Goal: Information Seeking & Learning: Understand process/instructions

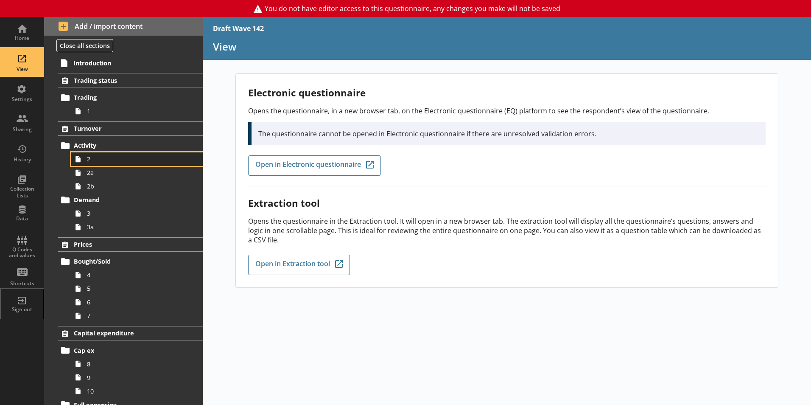
click at [92, 157] on span "2" at bounding box center [134, 159] width 94 height 8
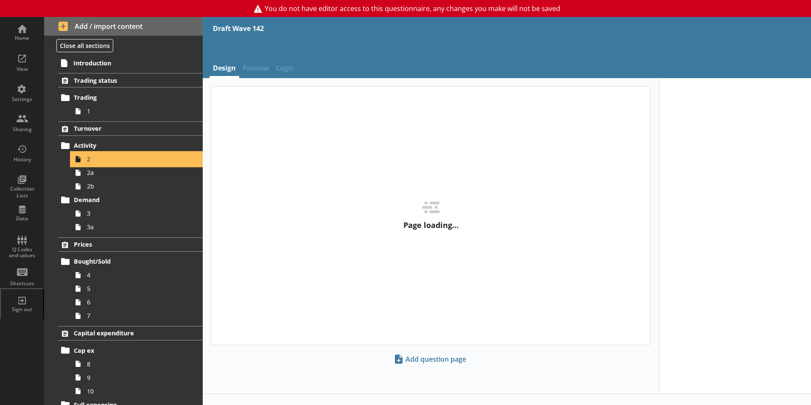
type textarea "x"
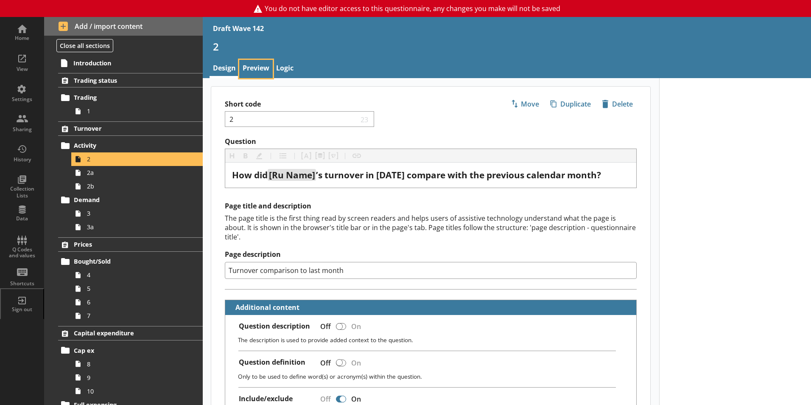
click at [254, 64] on link "Preview" at bounding box center [256, 69] width 34 height 18
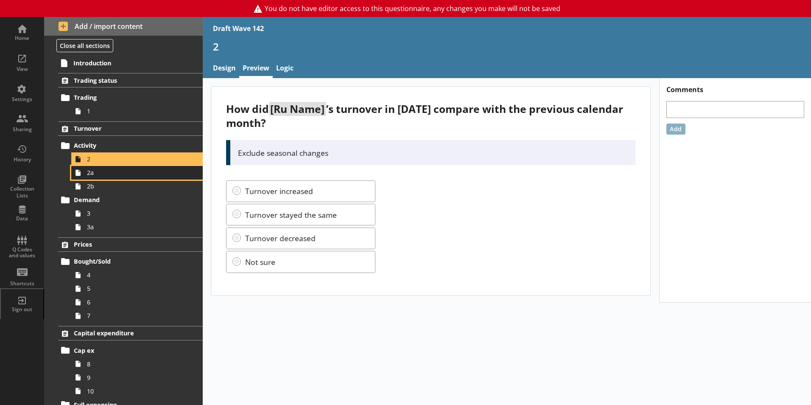
click at [94, 175] on span "2a" at bounding box center [134, 172] width 94 height 8
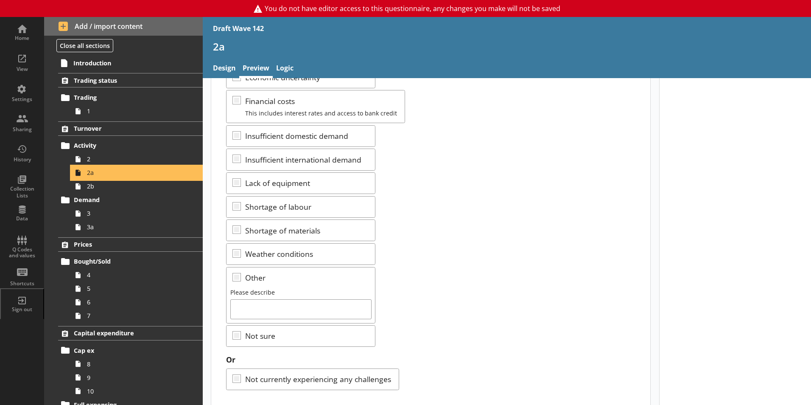
scroll to position [185, 0]
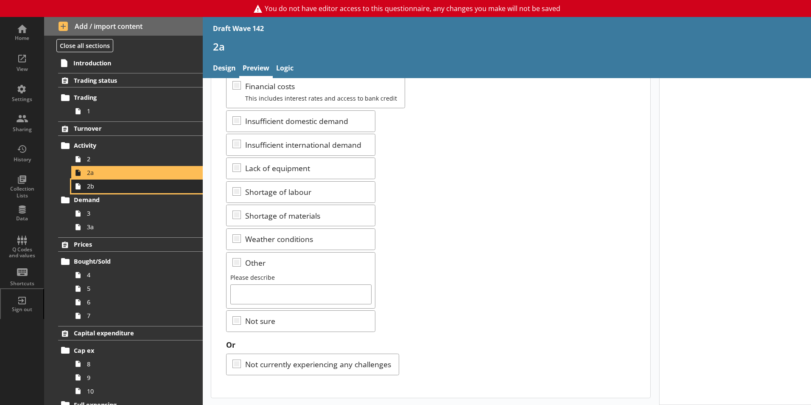
click at [88, 188] on span "2b" at bounding box center [134, 186] width 94 height 8
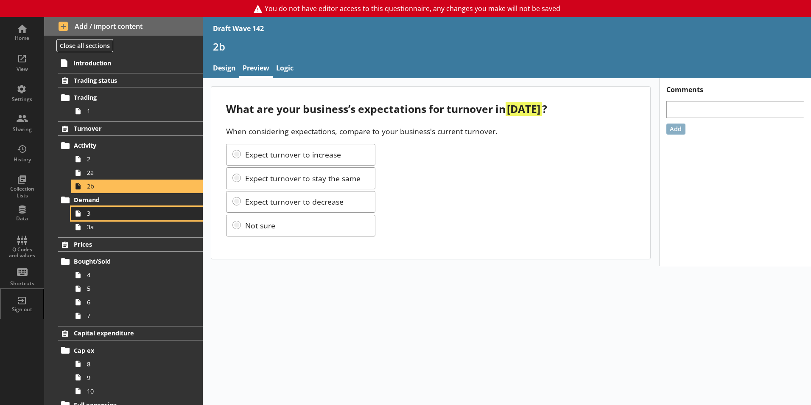
click at [85, 216] on link "3" at bounding box center [137, 214] width 132 height 14
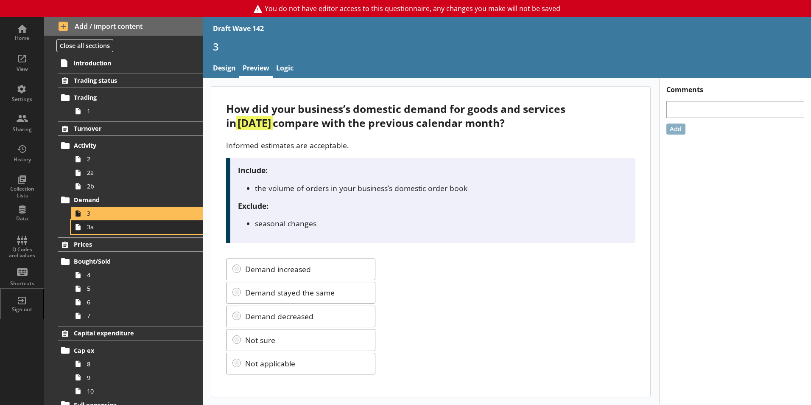
click at [92, 227] on span "3a" at bounding box center [134, 227] width 94 height 8
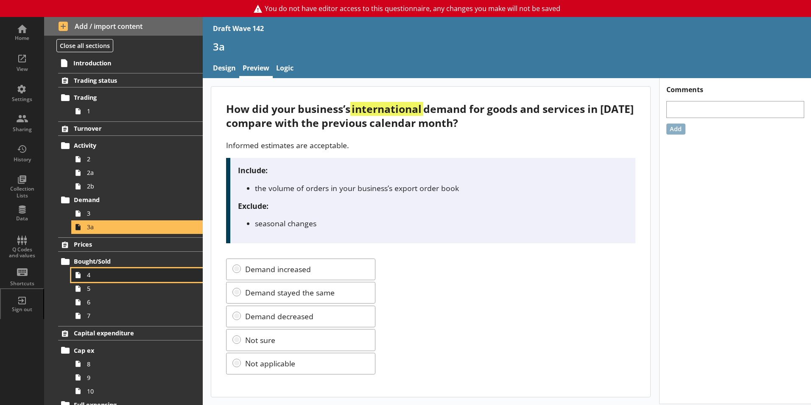
click at [92, 273] on span "4" at bounding box center [134, 275] width 94 height 8
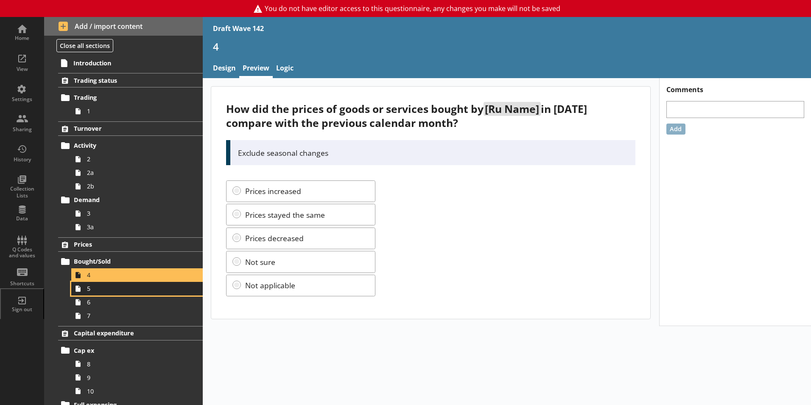
click at [93, 290] on span "5" at bounding box center [134, 288] width 94 height 8
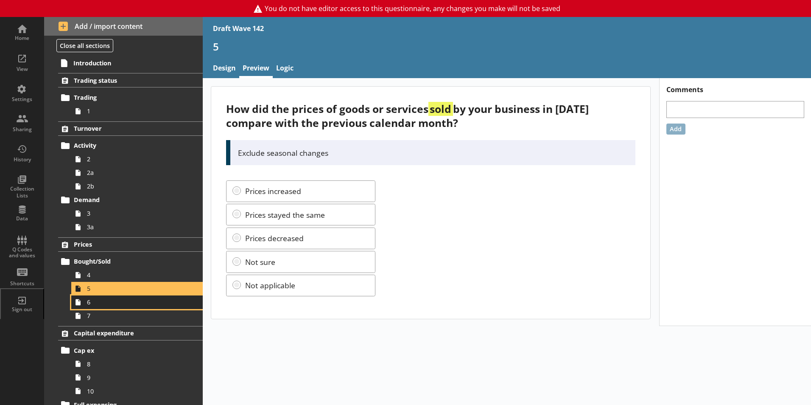
click at [92, 305] on span "6" at bounding box center [134, 302] width 94 height 8
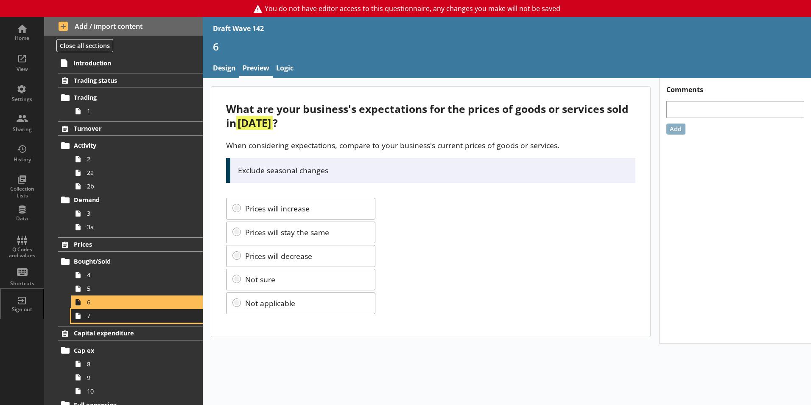
click at [89, 317] on span "7" at bounding box center [134, 315] width 94 height 8
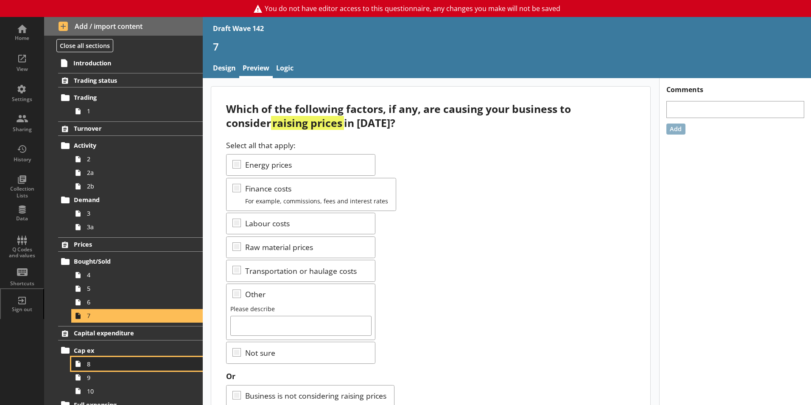
click at [106, 364] on span "8" at bounding box center [134, 364] width 94 height 8
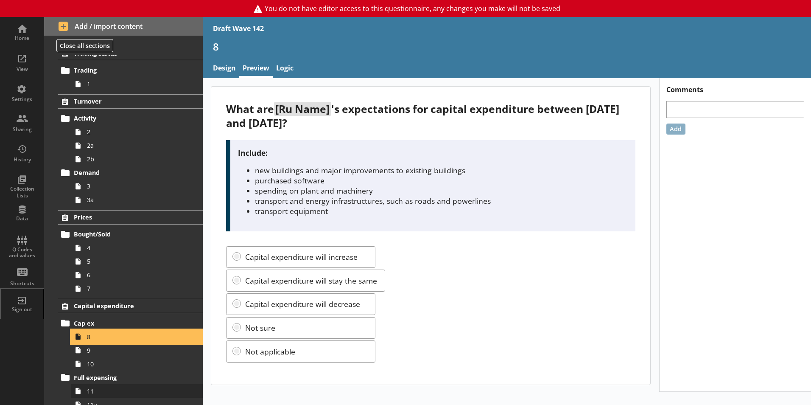
scroll to position [85, 0]
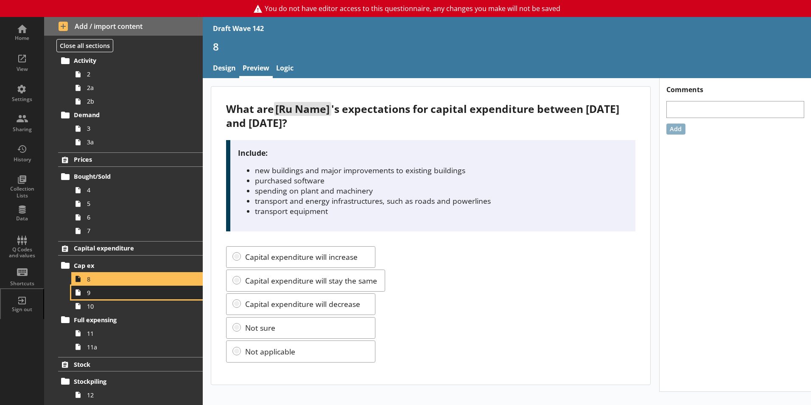
click at [91, 299] on link "9" at bounding box center [137, 293] width 132 height 14
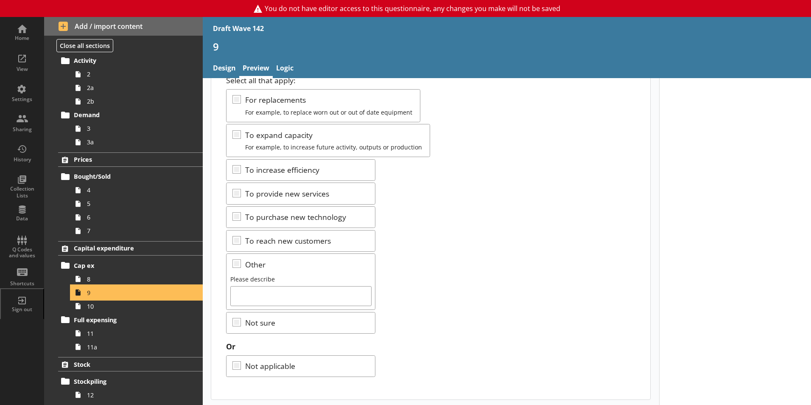
scroll to position [66, 0]
click at [92, 308] on span "10" at bounding box center [134, 306] width 94 height 8
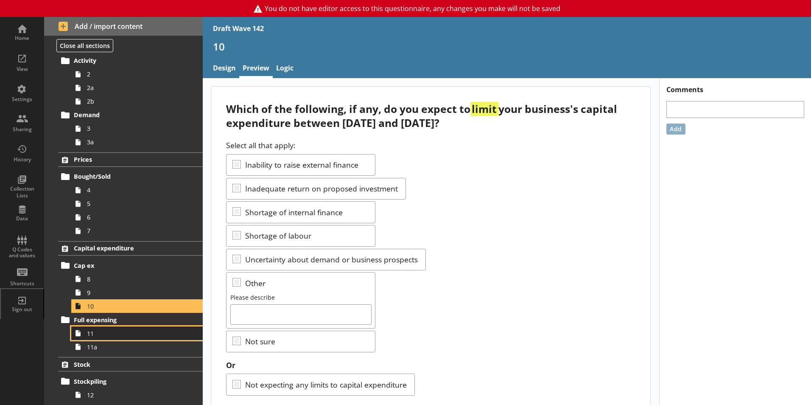
click at [92, 336] on span "11" at bounding box center [134, 333] width 94 height 8
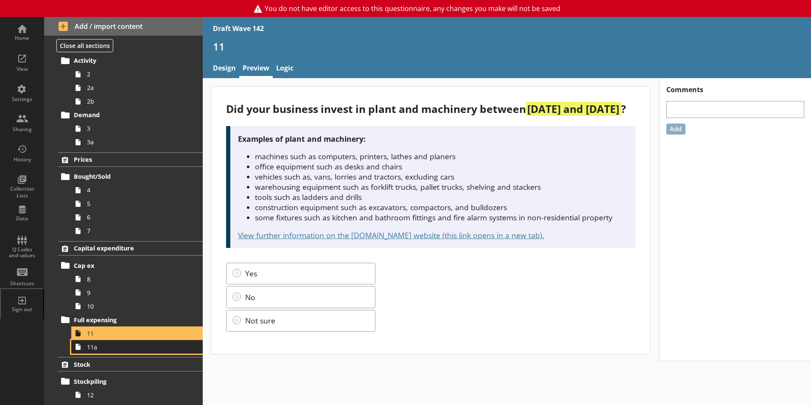
click at [101, 350] on span "11a" at bounding box center [134, 347] width 94 height 8
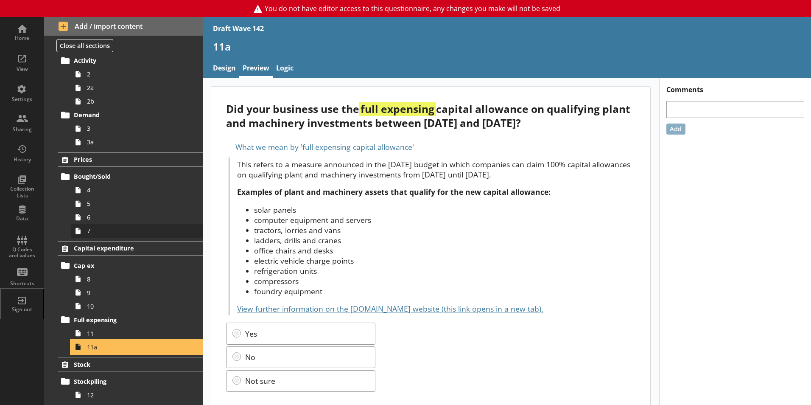
scroll to position [170, 0]
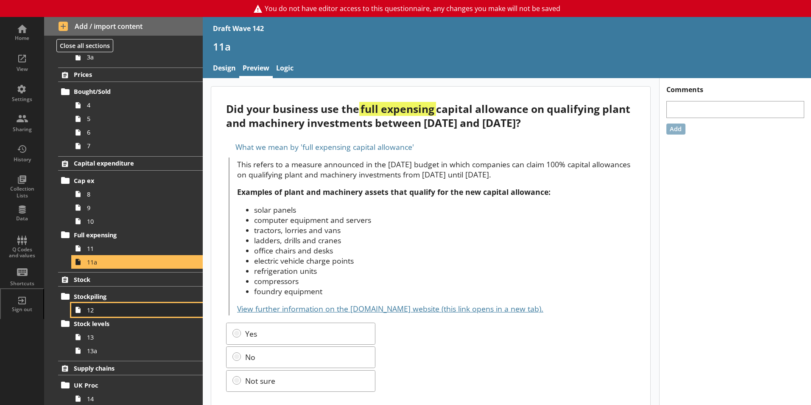
click at [98, 309] on span "12" at bounding box center [134, 310] width 94 height 8
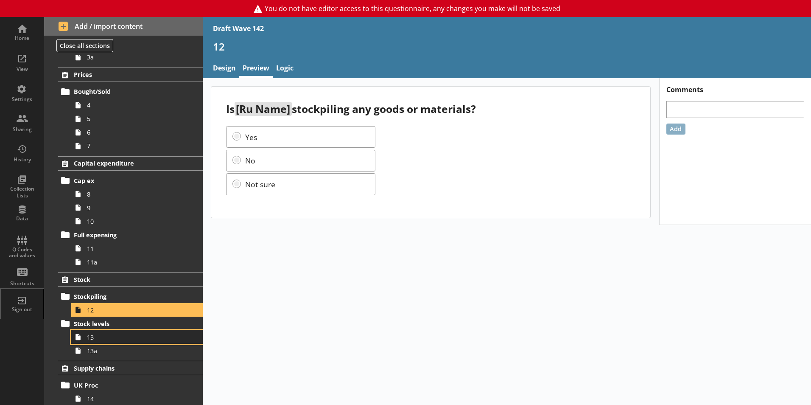
click at [94, 339] on span "13" at bounding box center [134, 337] width 94 height 8
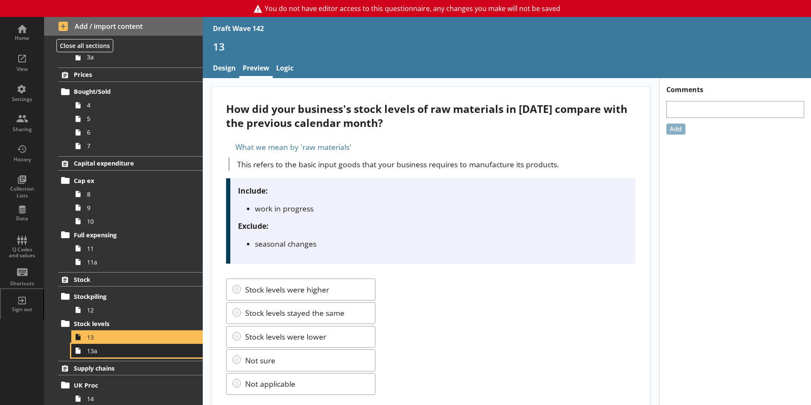
click at [97, 356] on link "13a" at bounding box center [137, 351] width 132 height 14
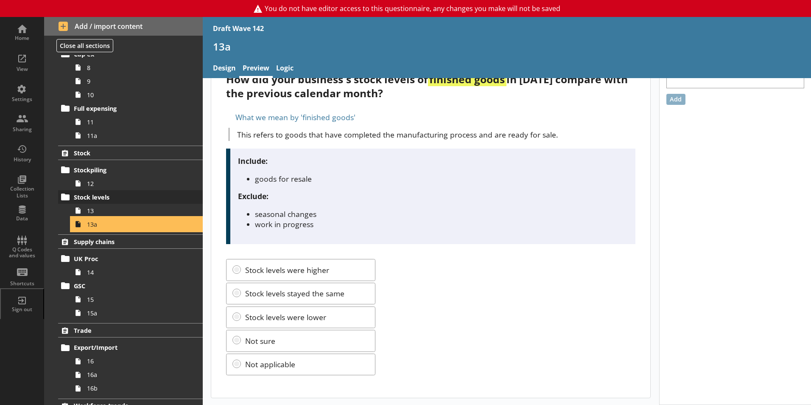
scroll to position [297, 0]
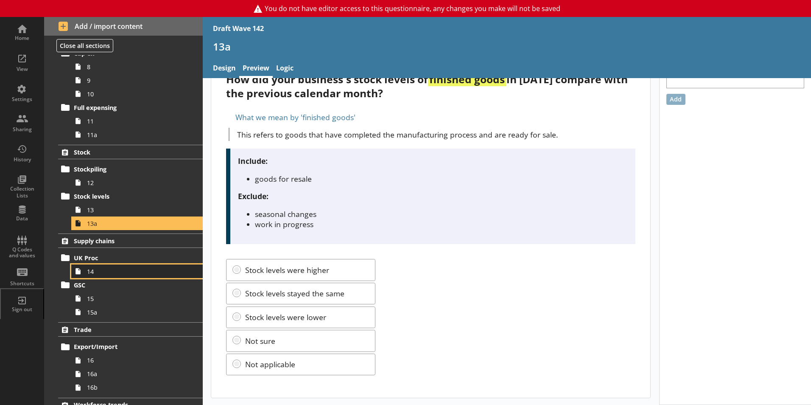
click at [95, 274] on span "14" at bounding box center [134, 271] width 94 height 8
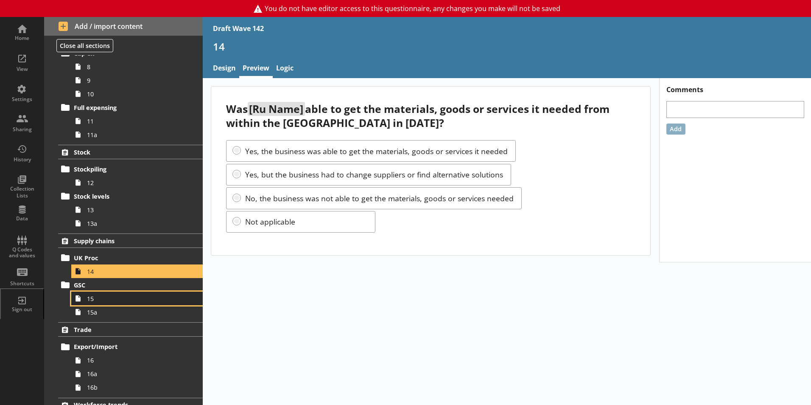
click at [94, 302] on span "15" at bounding box center [134, 298] width 94 height 8
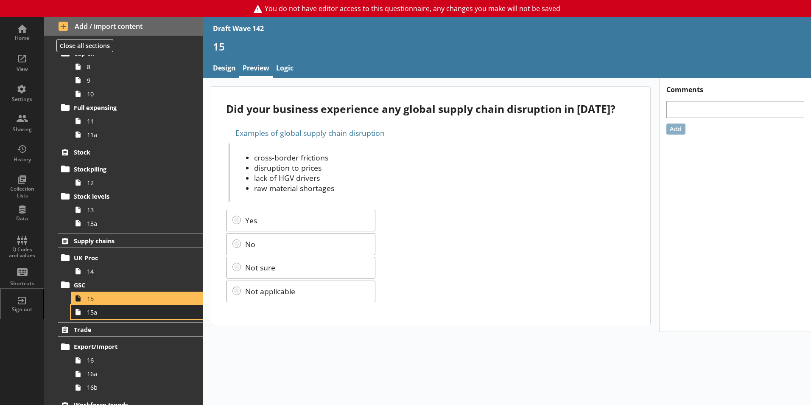
click at [92, 314] on span "15a" at bounding box center [134, 312] width 94 height 8
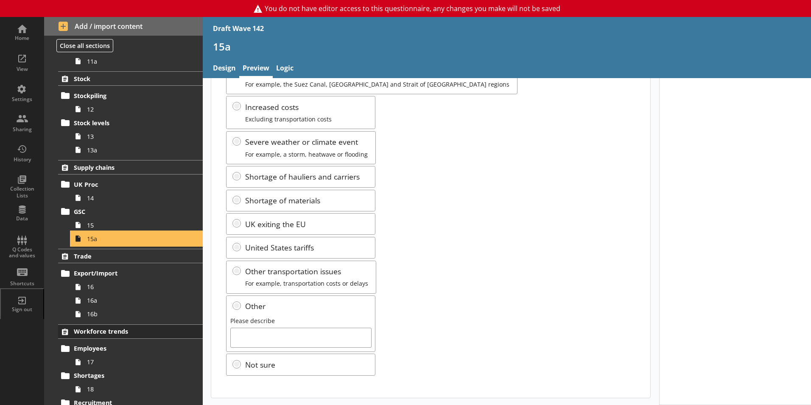
scroll to position [382, 0]
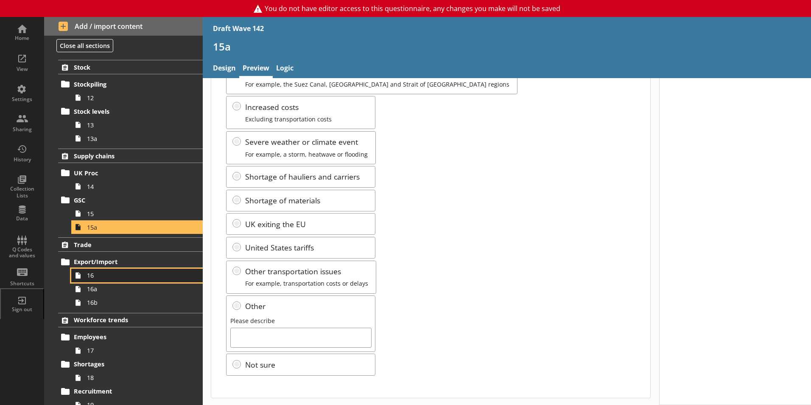
click at [102, 277] on span "16" at bounding box center [134, 275] width 94 height 8
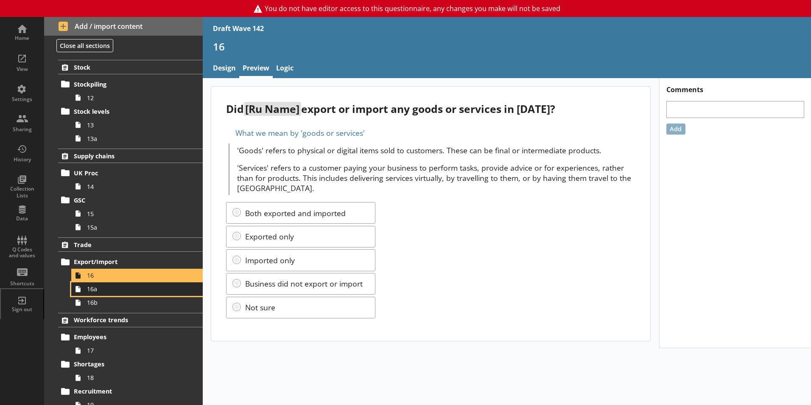
click at [100, 292] on span "16a" at bounding box center [134, 289] width 94 height 8
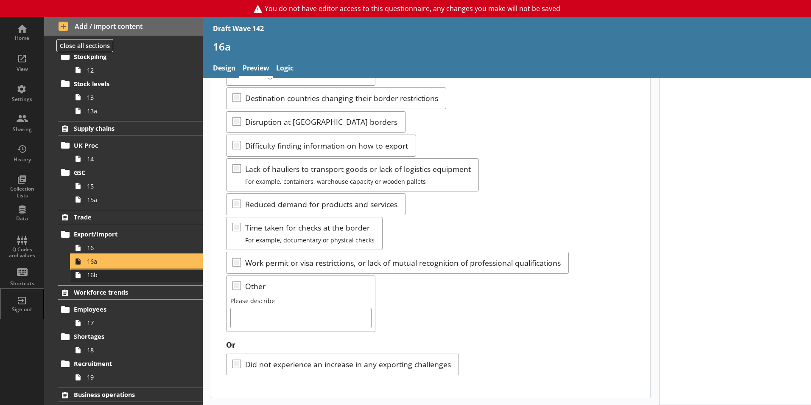
scroll to position [424, 0]
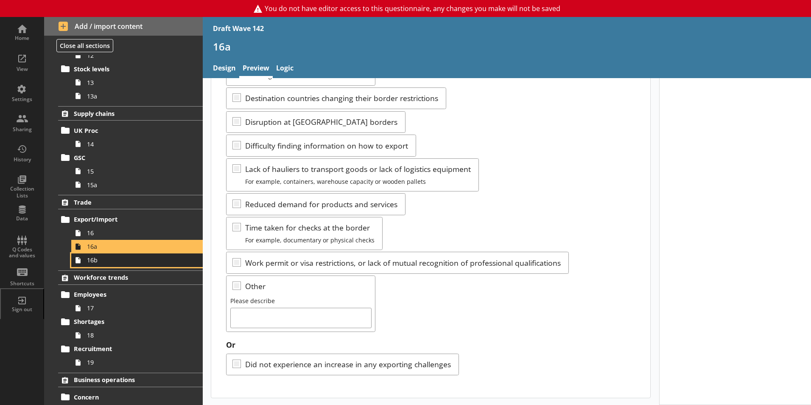
click at [98, 264] on link "16b" at bounding box center [137, 260] width 132 height 14
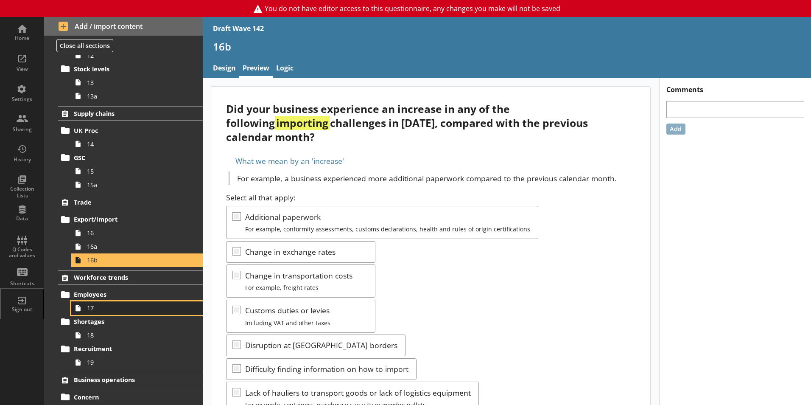
click at [100, 310] on span "17" at bounding box center [134, 308] width 94 height 8
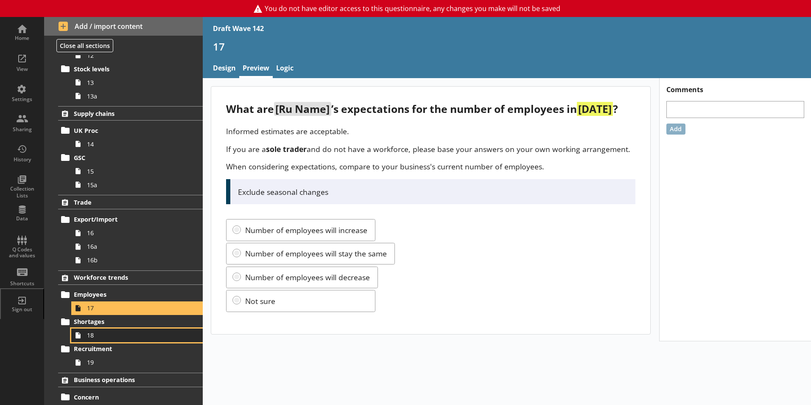
click at [101, 338] on span "18" at bounding box center [134, 335] width 94 height 8
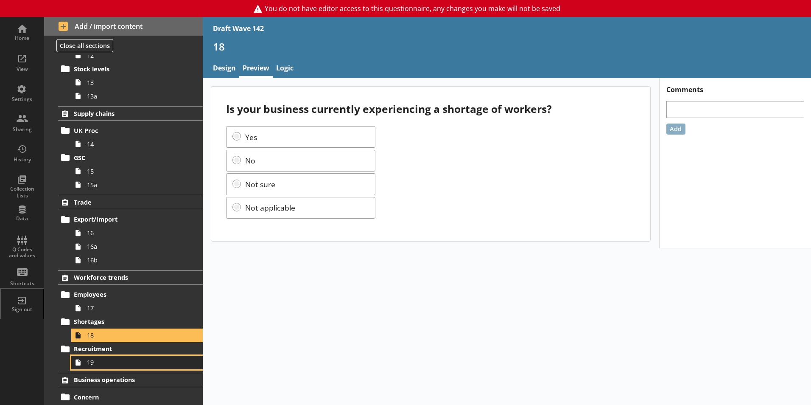
click at [90, 365] on span "19" at bounding box center [134, 362] width 94 height 8
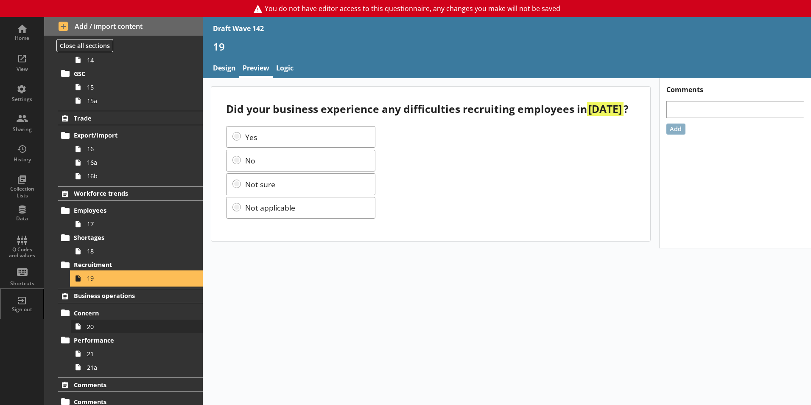
scroll to position [509, 0]
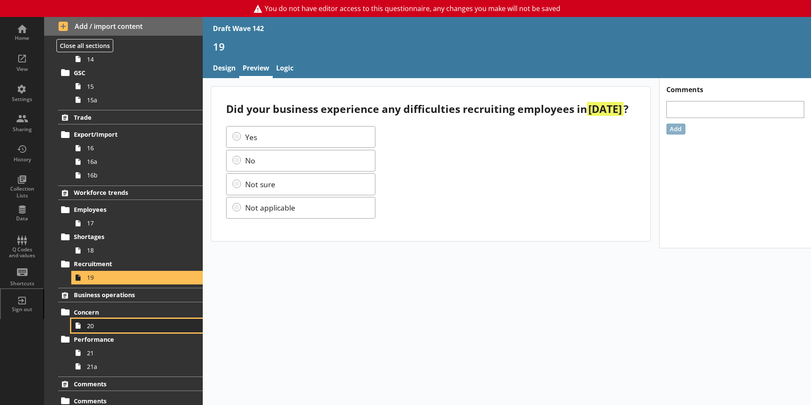
click at [93, 329] on span "20" at bounding box center [134, 326] width 94 height 8
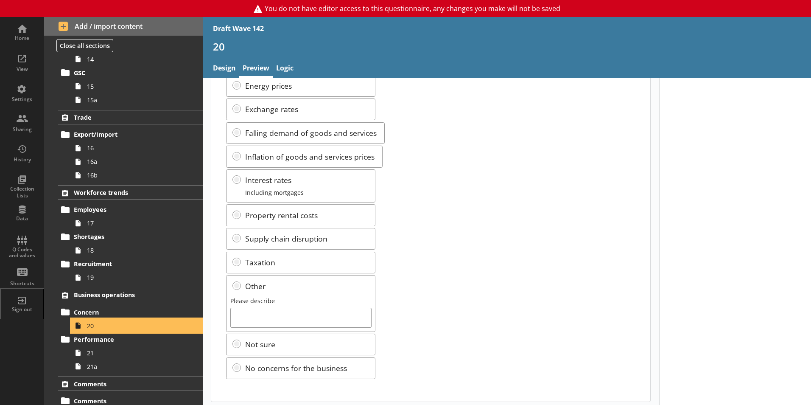
scroll to position [116, 0]
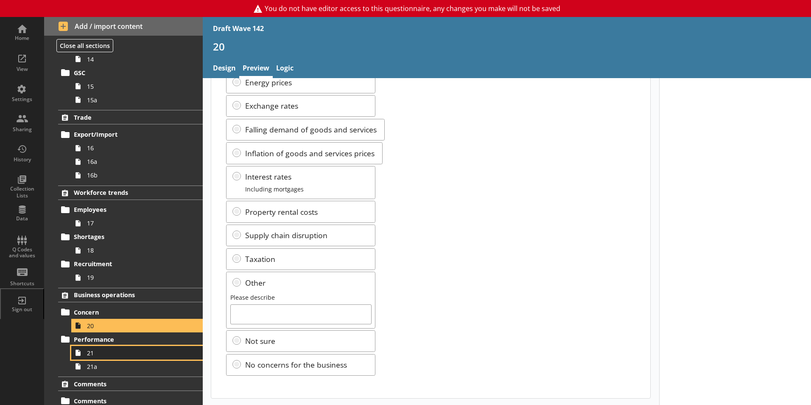
click at [90, 358] on link "21" at bounding box center [137, 353] width 132 height 14
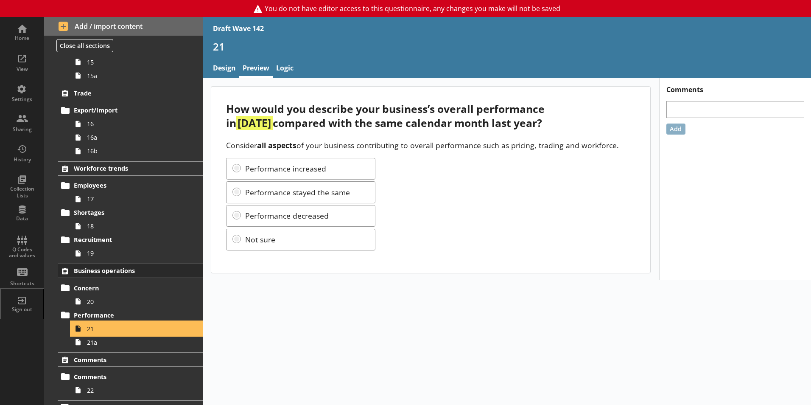
scroll to position [546, 0]
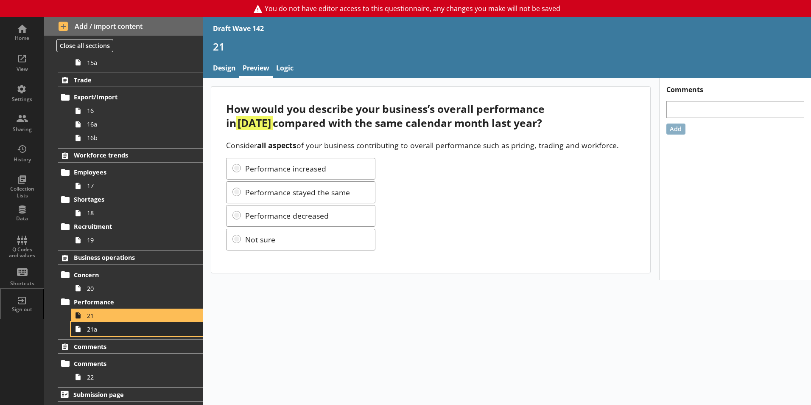
click at [91, 332] on span "21a" at bounding box center [134, 329] width 94 height 8
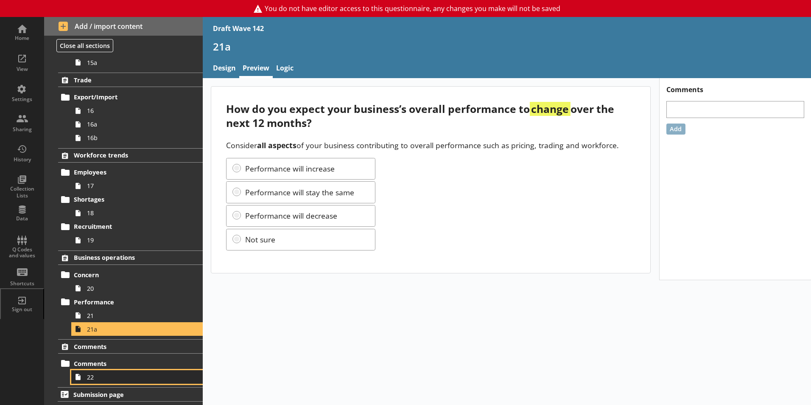
click at [100, 377] on span "22" at bounding box center [134, 377] width 94 height 8
